Goal: Navigation & Orientation: Go to known website

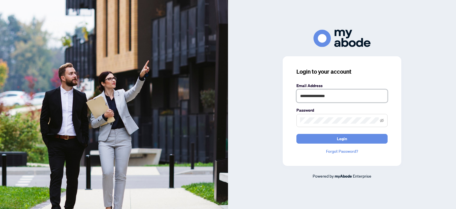
click at [358, 93] on input "**********" at bounding box center [341, 95] width 91 height 13
type input "*"
type input "**********"
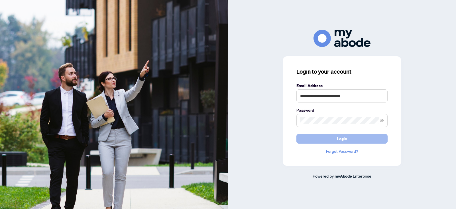
click at [346, 139] on span "Login" at bounding box center [342, 138] width 10 height 9
